Goal: Find specific page/section: Find specific page/section

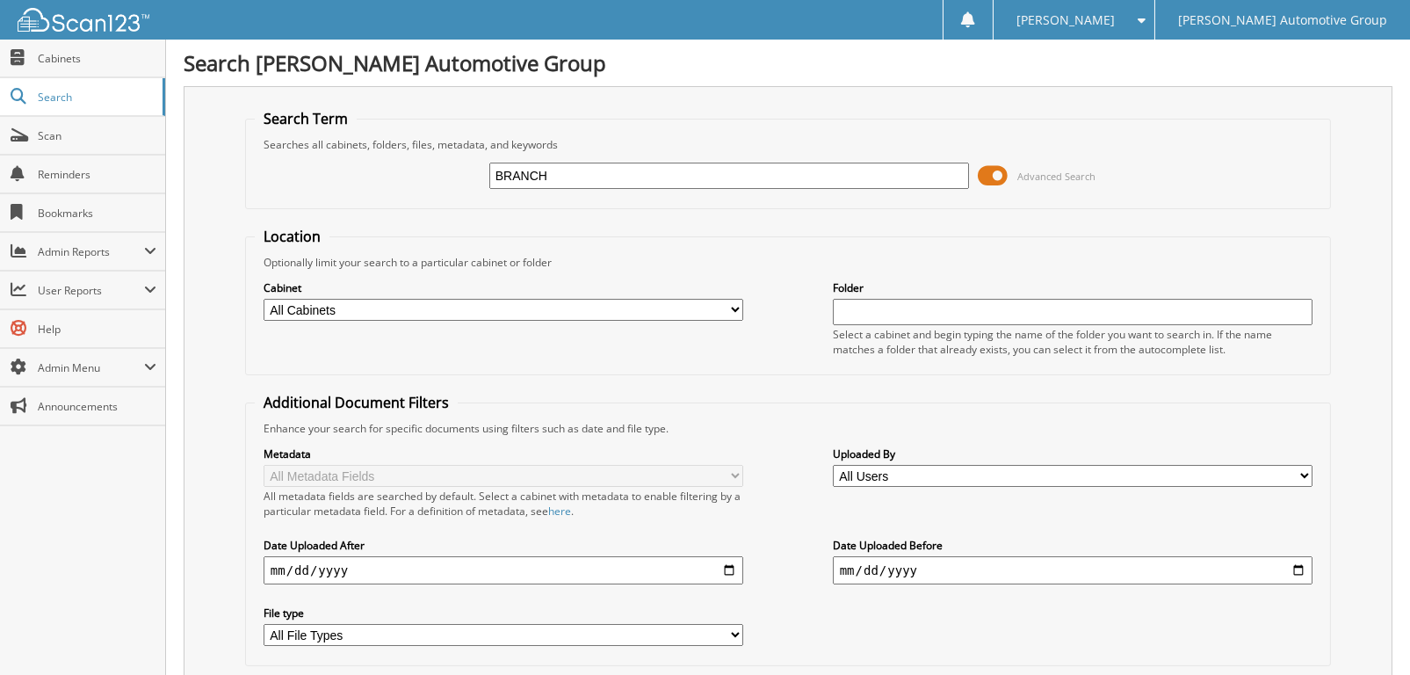
type input "BRANCH"
click at [566, 179] on input "BRANCH" at bounding box center [729, 176] width 480 height 26
type input "BRANCH KATHRYN"
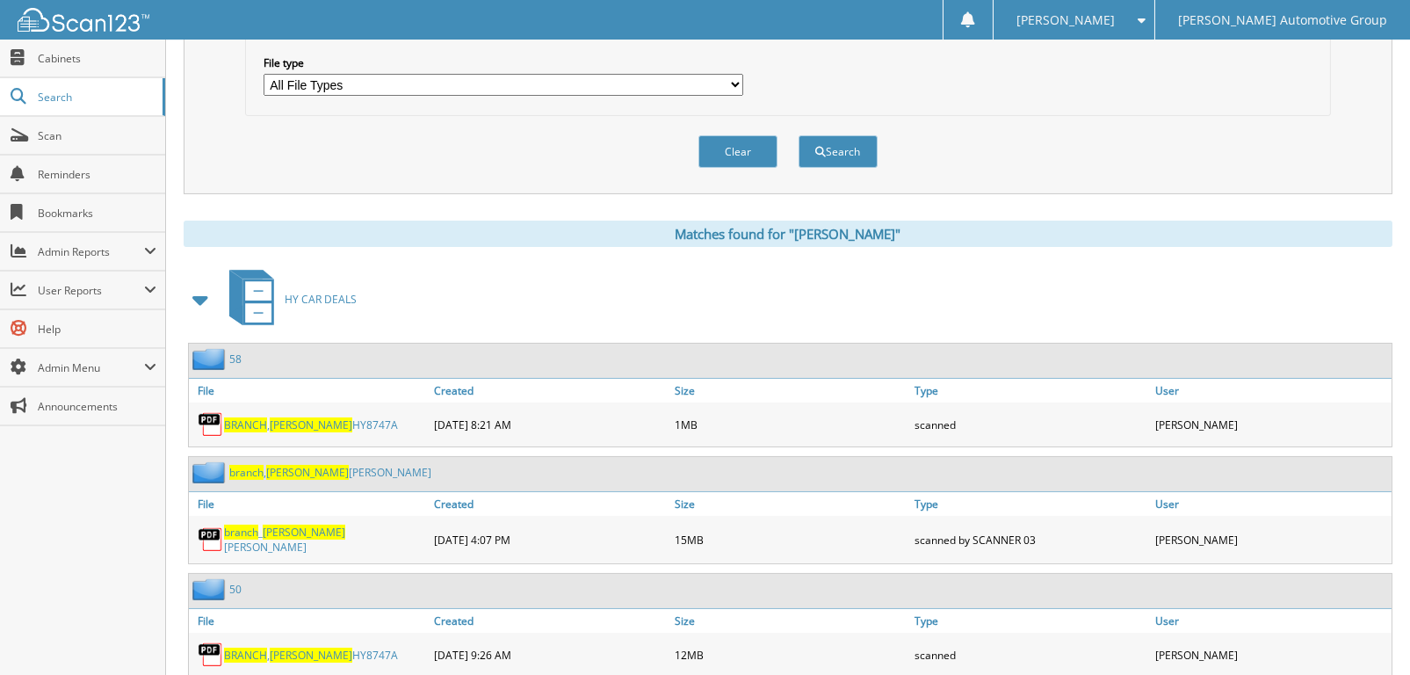
scroll to position [581, 0]
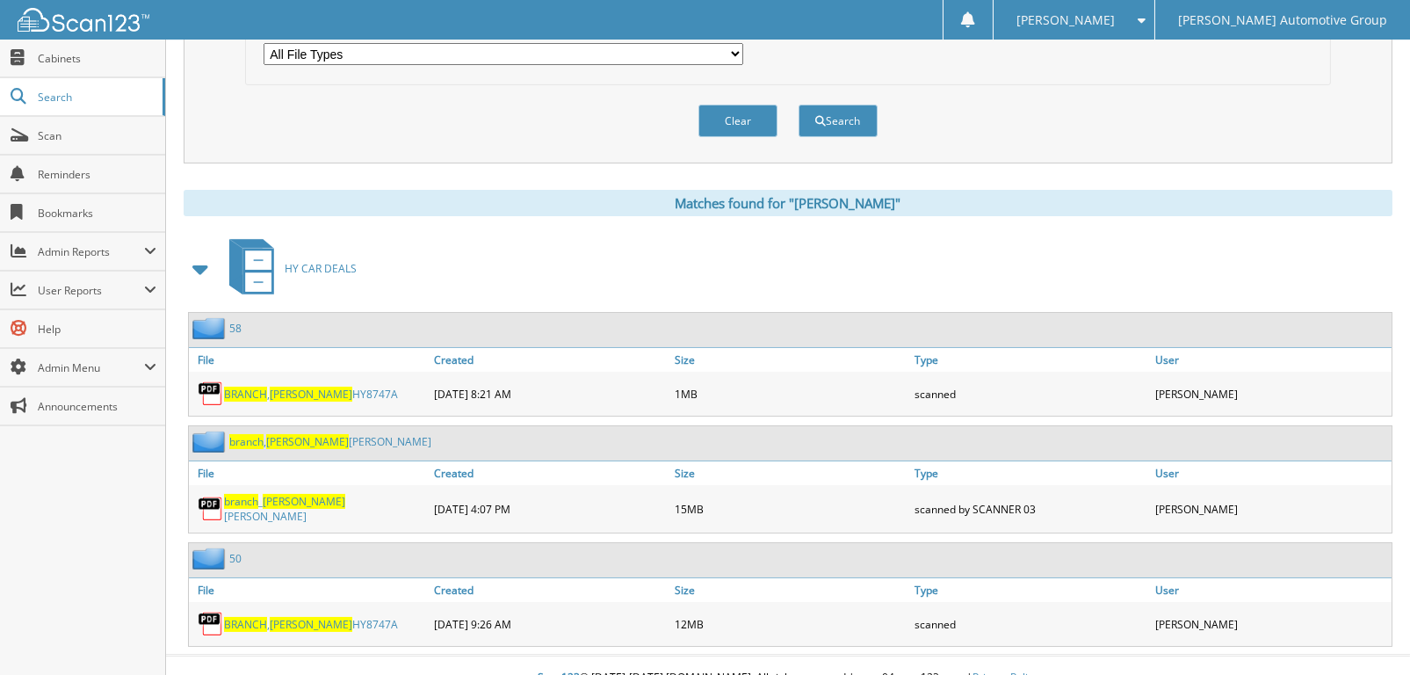
click at [255, 387] on span "BRANCH" at bounding box center [245, 394] width 43 height 15
click at [277, 617] on span "[PERSON_NAME]" at bounding box center [311, 624] width 83 height 15
